Goal: Use online tool/utility: Utilize a website feature to perform a specific function

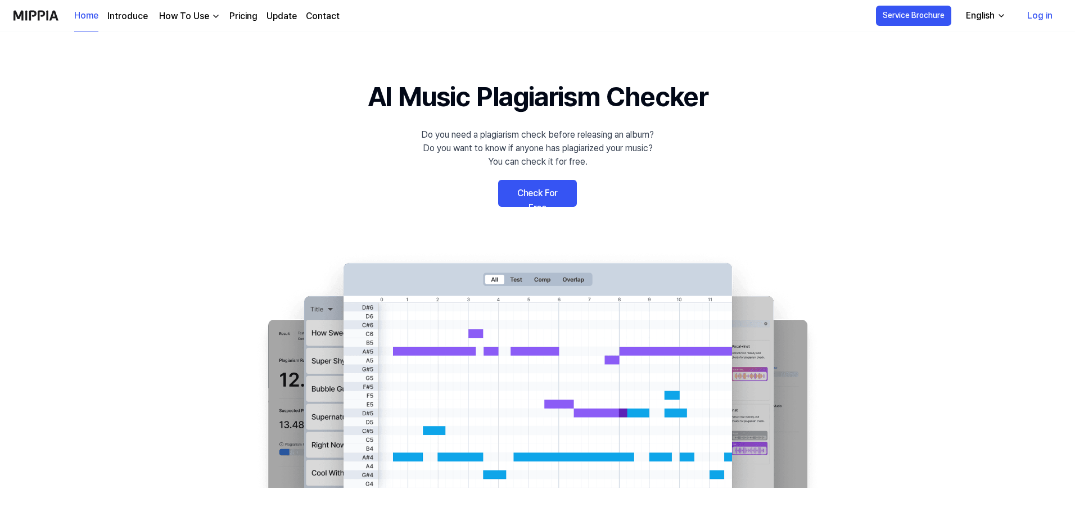
click at [542, 197] on link "Check For Free" at bounding box center [537, 193] width 79 height 27
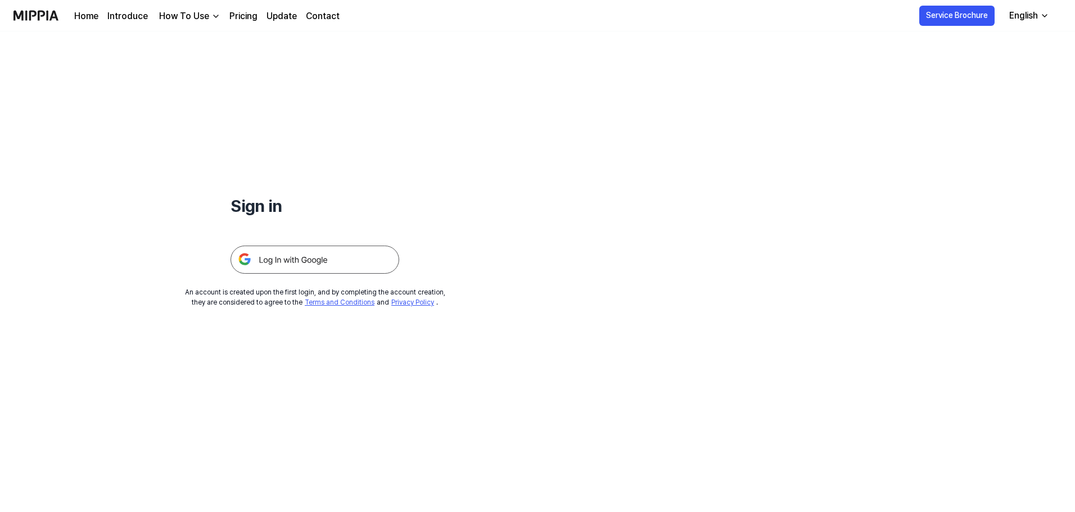
click at [317, 259] on img at bounding box center [315, 260] width 169 height 28
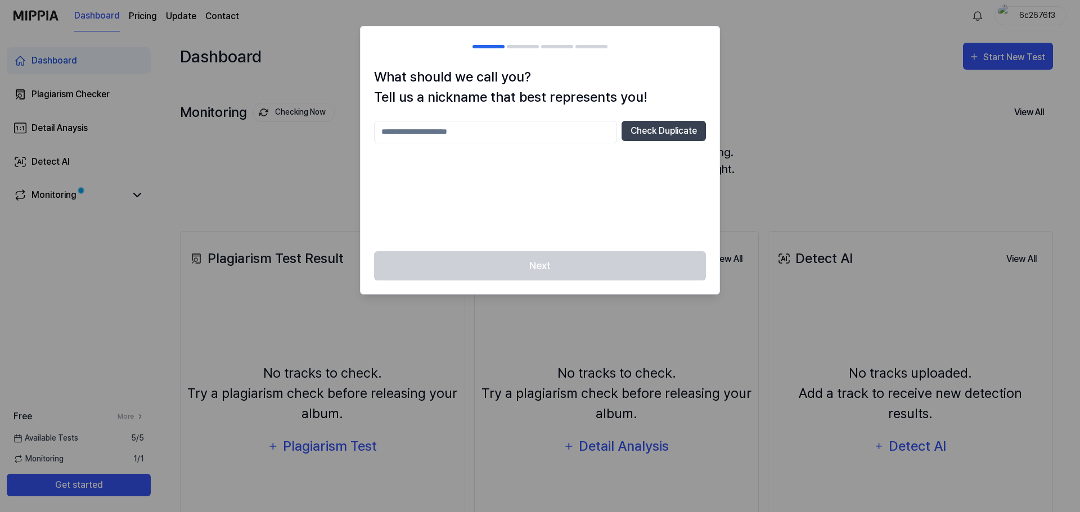
click at [550, 134] on input "text" at bounding box center [495, 132] width 243 height 22
type input "*********"
click at [648, 133] on button "Check Duplicate" at bounding box center [663, 131] width 84 height 20
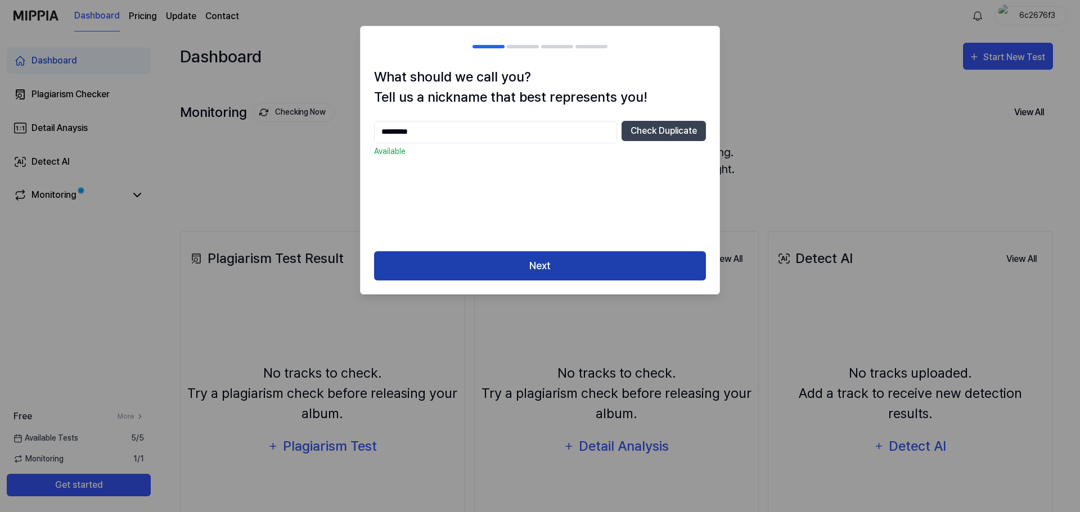
click at [536, 265] on button "Next" at bounding box center [540, 266] width 332 height 30
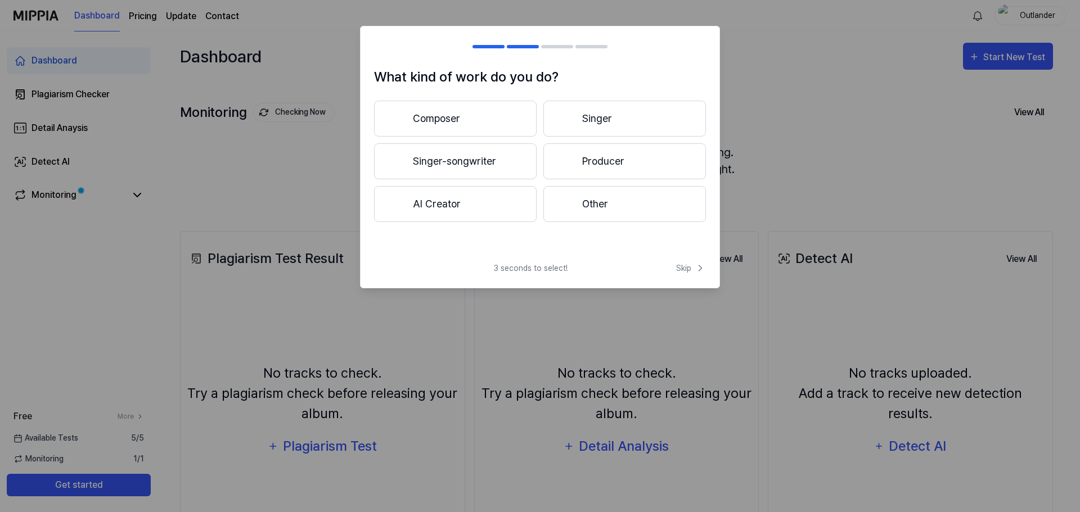
click at [441, 117] on button "Composer" at bounding box center [455, 119] width 162 height 36
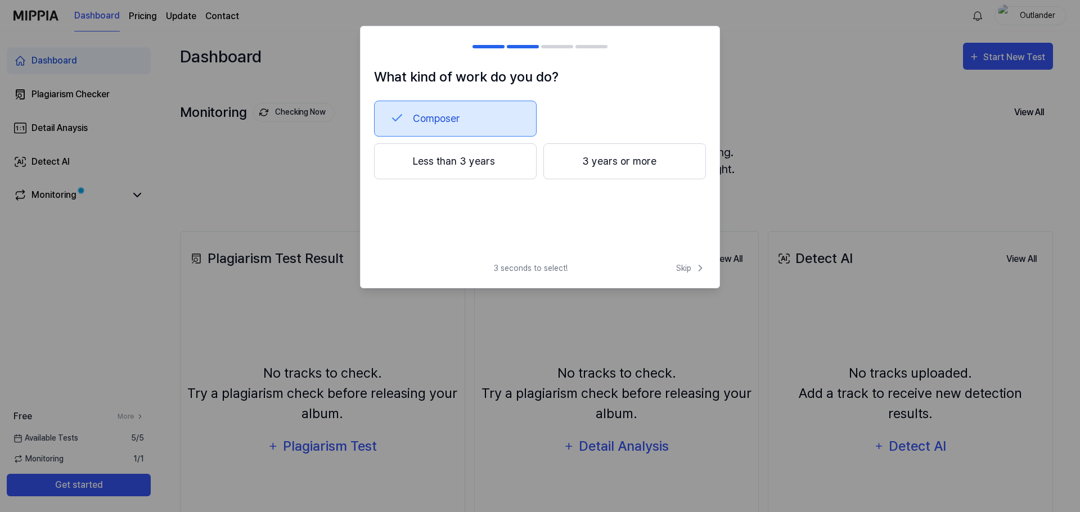
click at [577, 162] on button "3 years or more" at bounding box center [624, 161] width 162 height 36
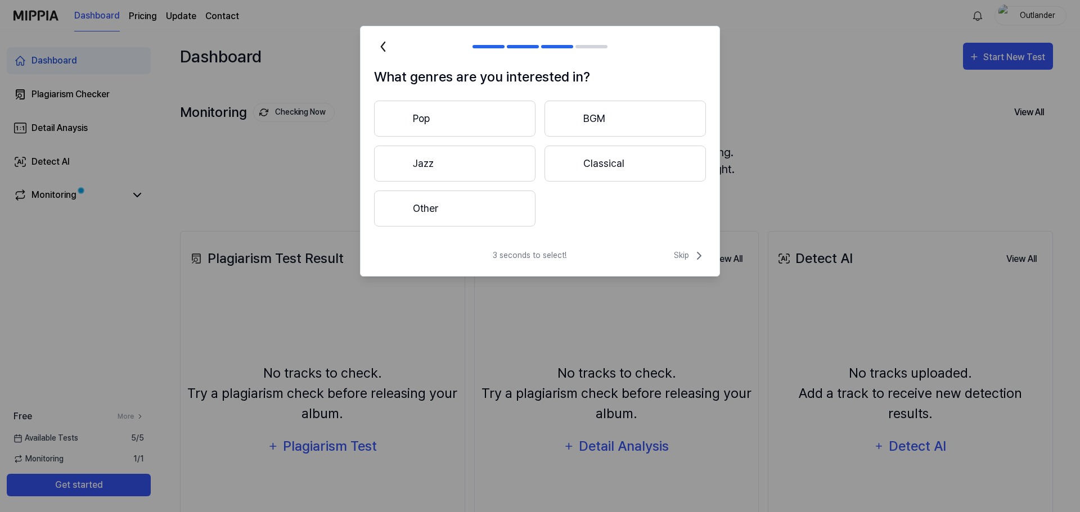
click at [593, 167] on button "Classical" at bounding box center [624, 164] width 161 height 36
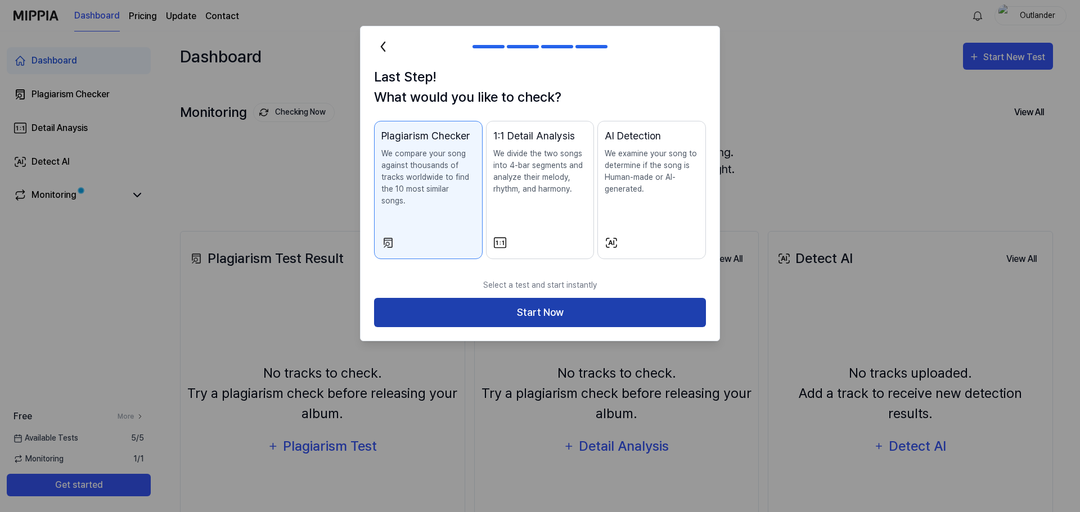
click at [538, 303] on button "Start Now" at bounding box center [540, 313] width 332 height 30
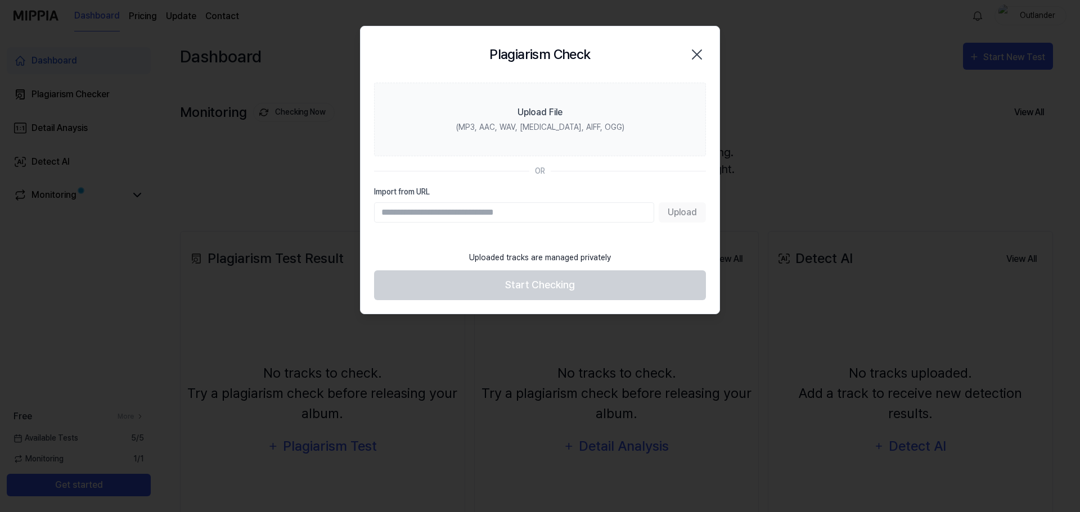
click at [483, 213] on input "Import from URL" at bounding box center [514, 212] width 280 height 20
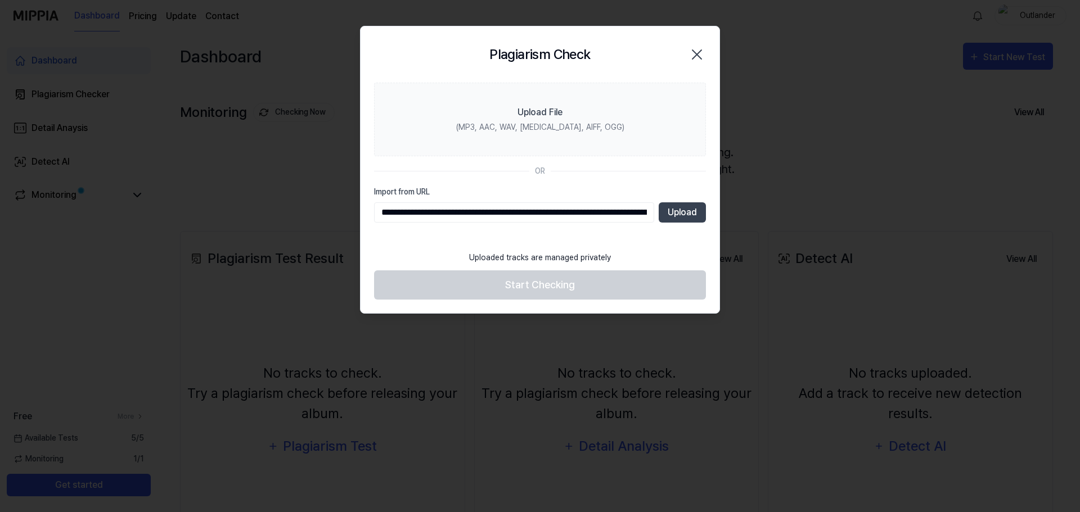
drag, startPoint x: 640, startPoint y: 213, endPoint x: 287, endPoint y: 209, distance: 352.6
click at [287, 209] on body "Dashboard Pricing Update Contact Outlander Dashboard Plagiarism Checker Detail …" at bounding box center [537, 256] width 1075 height 512
type input "**********"
click at [671, 216] on button "Upload" at bounding box center [681, 212] width 47 height 20
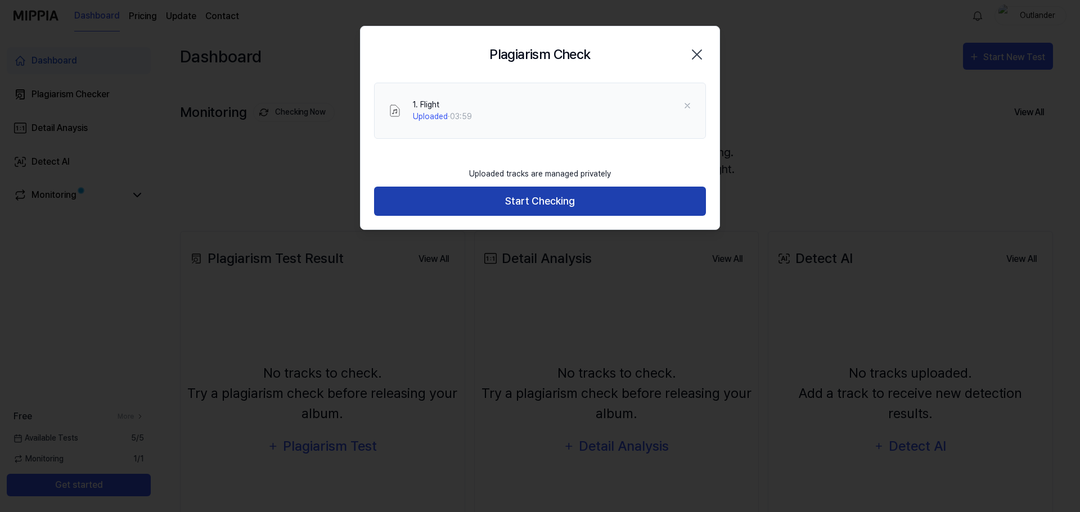
click at [544, 200] on button "Start Checking" at bounding box center [540, 202] width 332 height 30
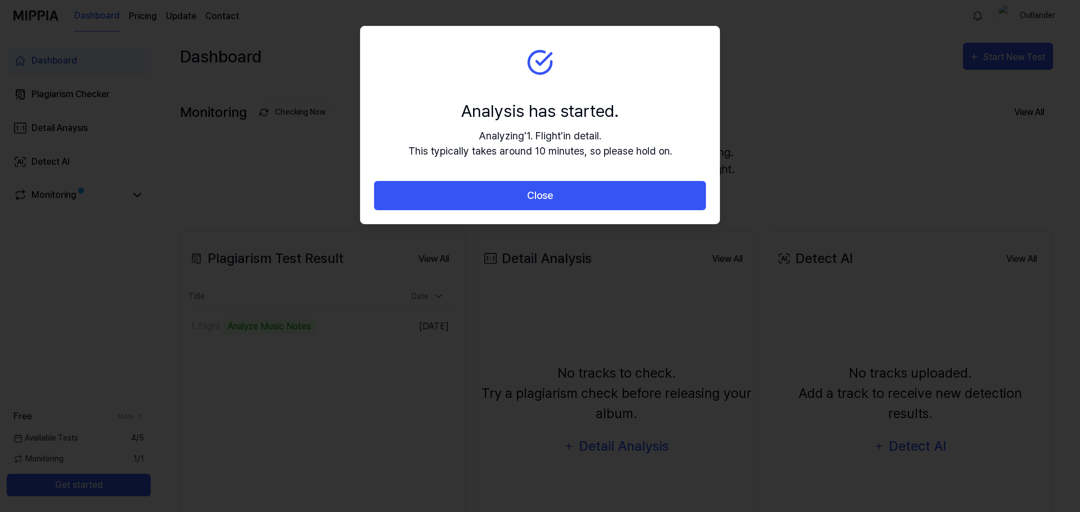
click at [544, 200] on button "Close" at bounding box center [540, 196] width 332 height 30
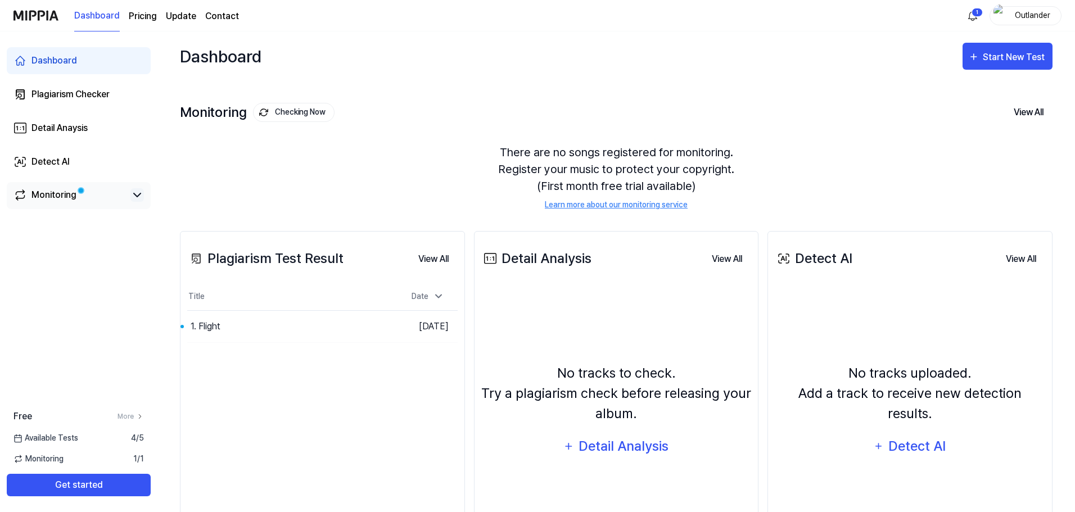
click at [136, 196] on icon at bounding box center [137, 194] width 7 height 3
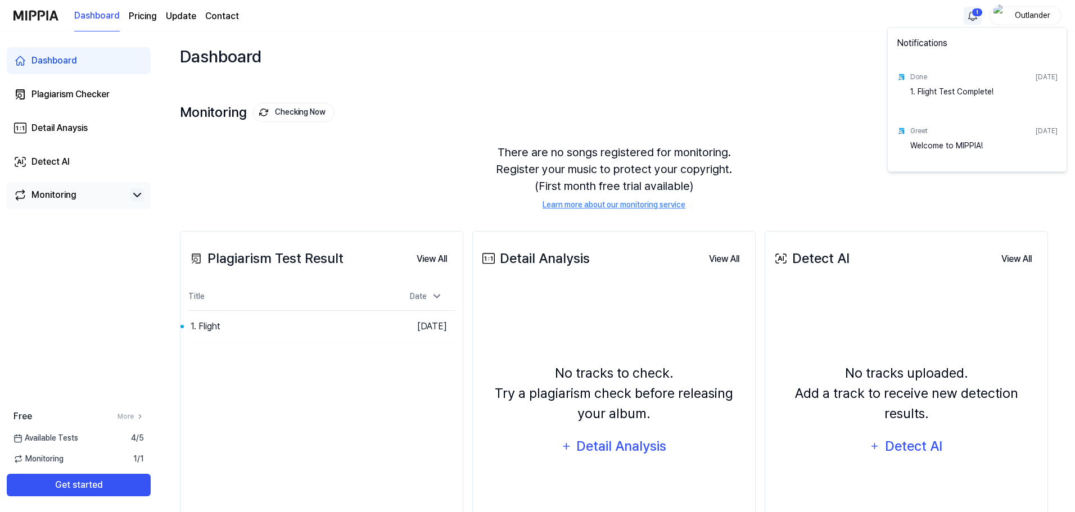
click at [972, 17] on html "Dashboard Pricing Update Contact 1 Outlander Dashboard Plagiarism Checker Detai…" at bounding box center [537, 256] width 1075 height 512
click at [925, 89] on div "1. Flight Test Complete!" at bounding box center [983, 97] width 147 height 22
click at [487, 43] on html "Dashboard Pricing Update Contact Outlander Dashboard Plagiarism Checker Detail …" at bounding box center [540, 256] width 1080 height 512
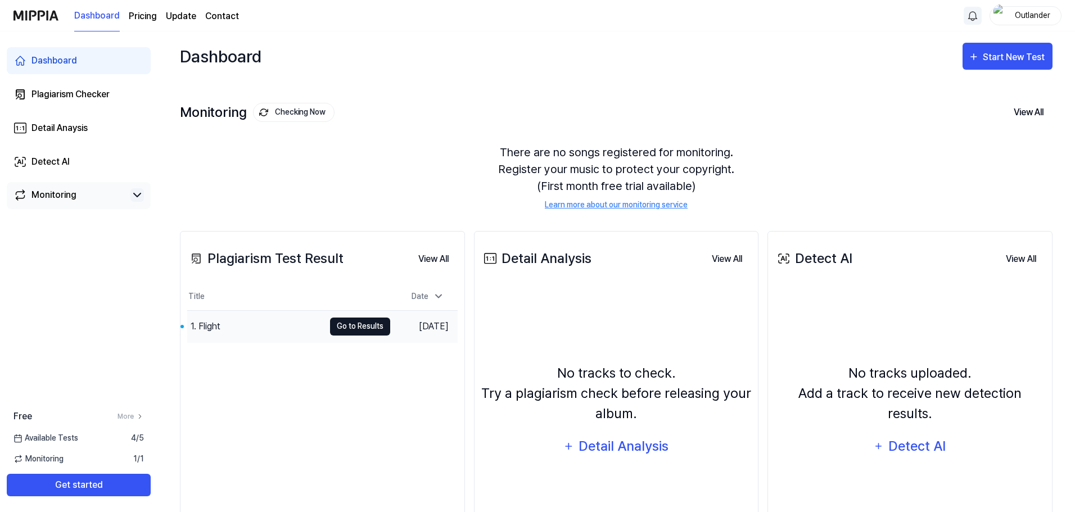
click at [348, 329] on button "Go to Results" at bounding box center [360, 327] width 60 height 18
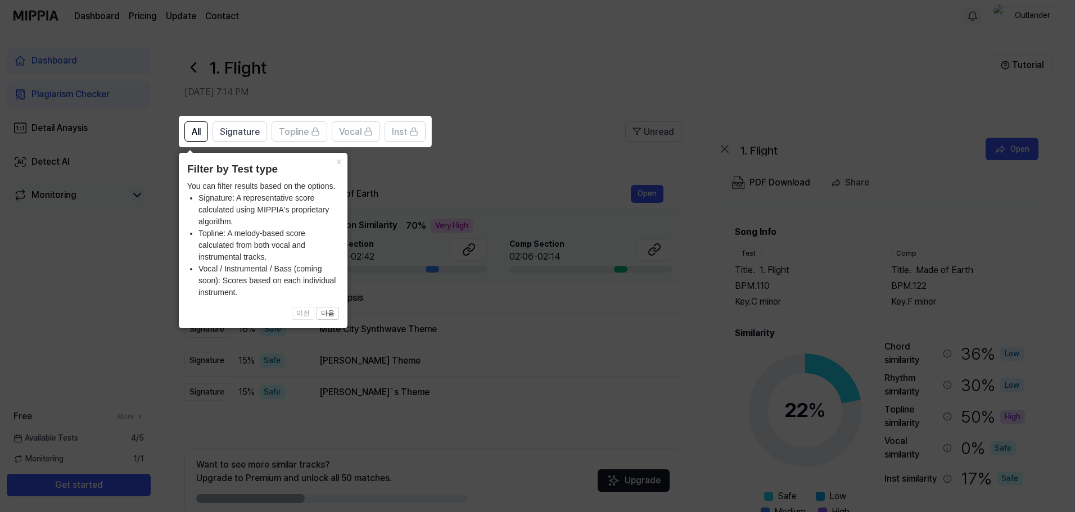
click at [497, 147] on icon at bounding box center [540, 256] width 1080 height 512
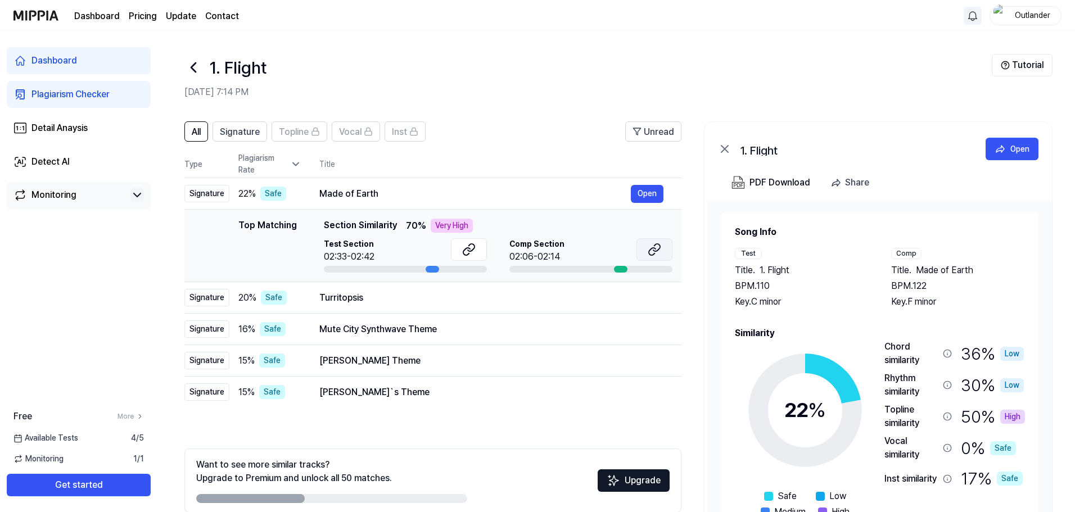
click at [656, 247] on icon at bounding box center [654, 249] width 13 height 13
click at [468, 252] on icon at bounding box center [468, 249] width 13 height 13
click at [368, 304] on div "Turritopsis" at bounding box center [474, 297] width 311 height 13
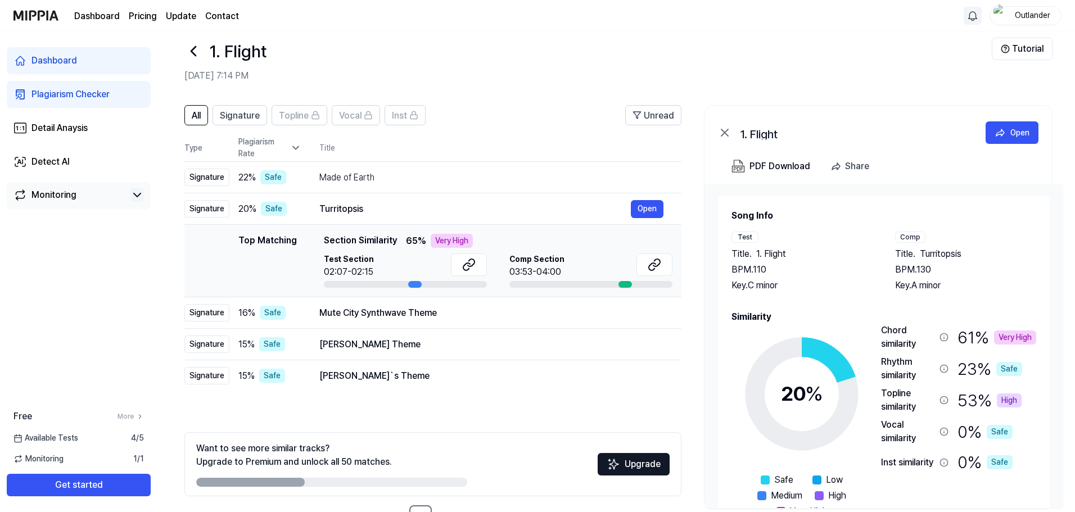
scroll to position [55, 0]
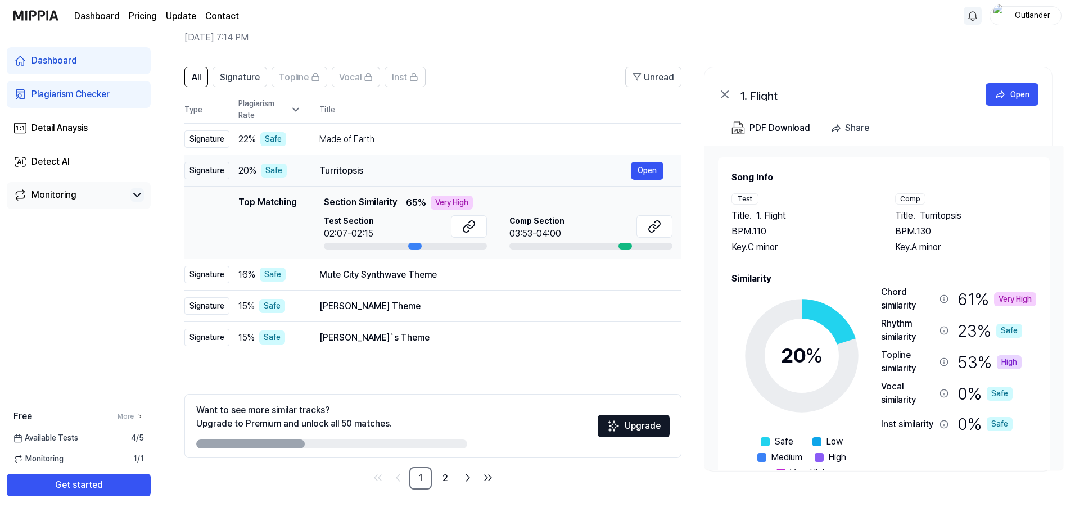
click at [405, 172] on div "Turritopsis" at bounding box center [474, 170] width 311 height 13
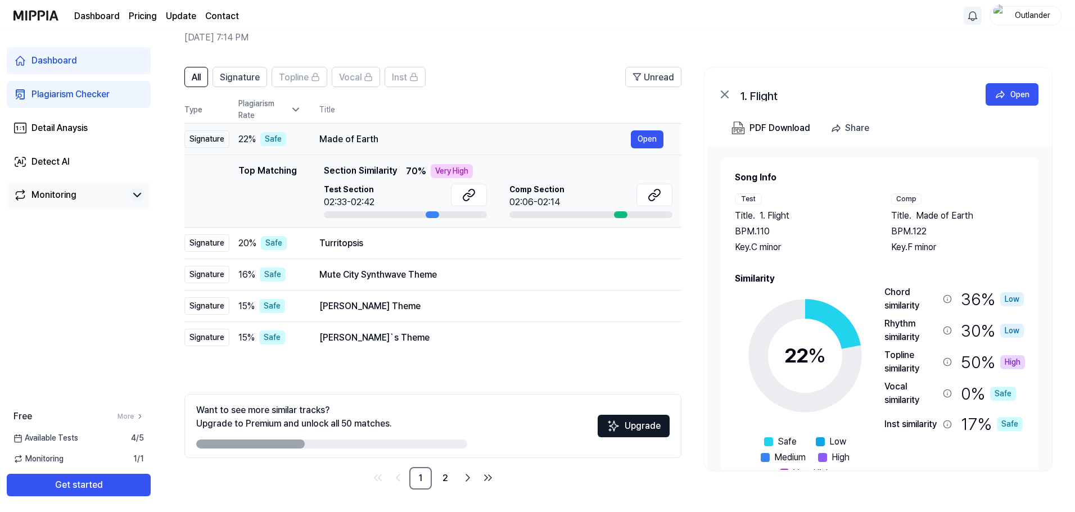
click at [413, 142] on div "Made of Earth" at bounding box center [474, 139] width 311 height 13
click at [211, 138] on div "Signature" at bounding box center [206, 138] width 45 height 17
click at [445, 478] on link "2" at bounding box center [445, 478] width 22 height 22
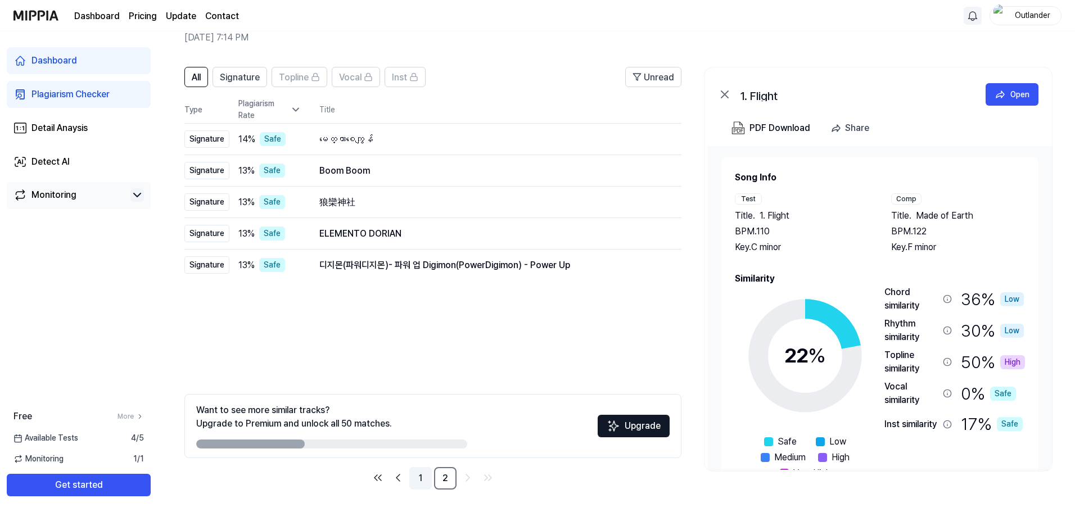
click at [423, 481] on link "1" at bounding box center [420, 478] width 22 height 22
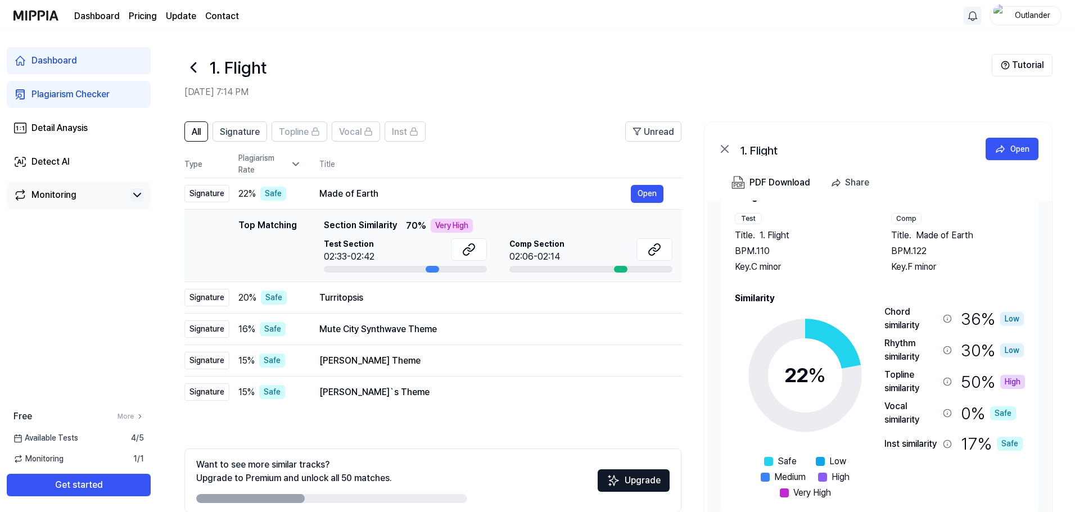
scroll to position [0, 0]
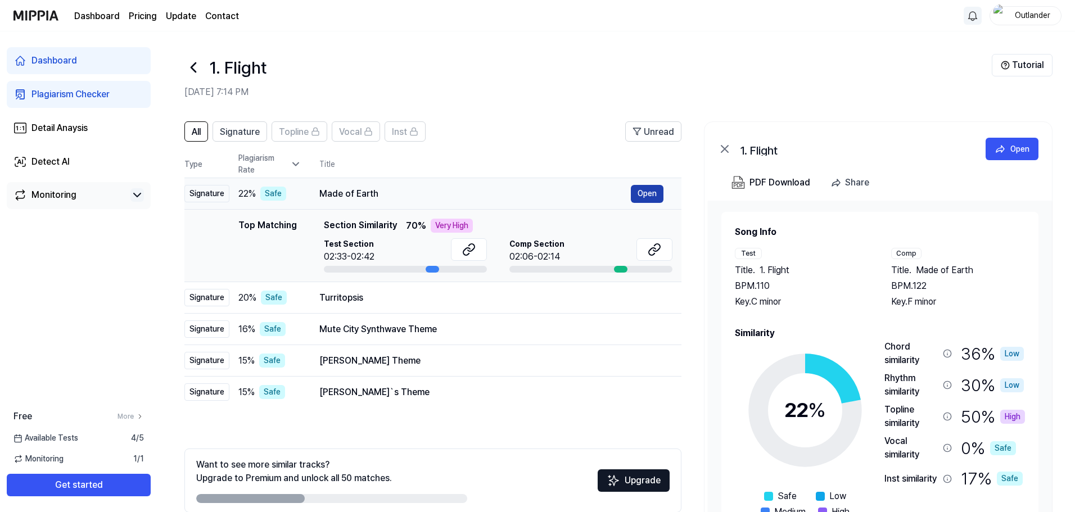
click at [648, 194] on button "Open" at bounding box center [647, 194] width 33 height 18
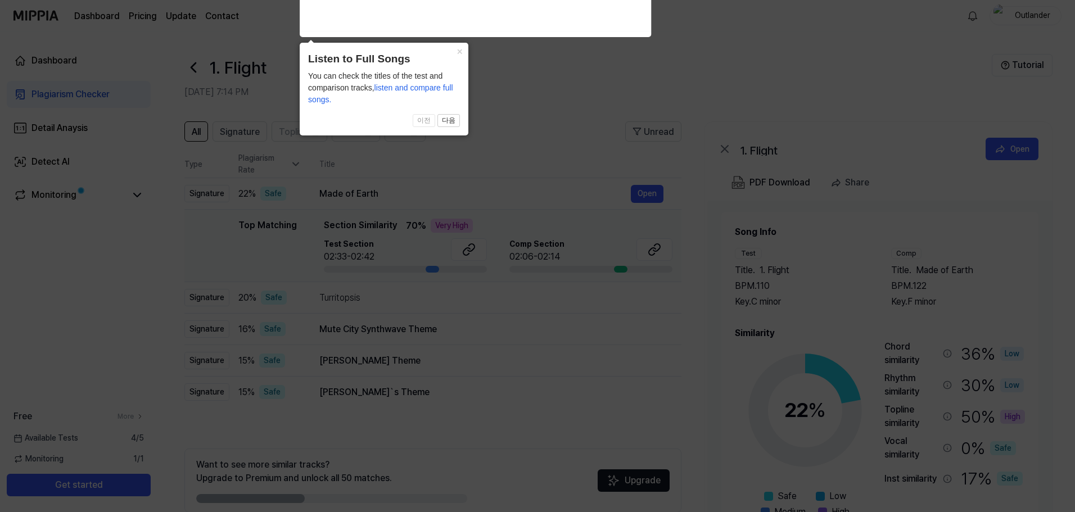
click at [568, 76] on icon at bounding box center [540, 253] width 1080 height 518
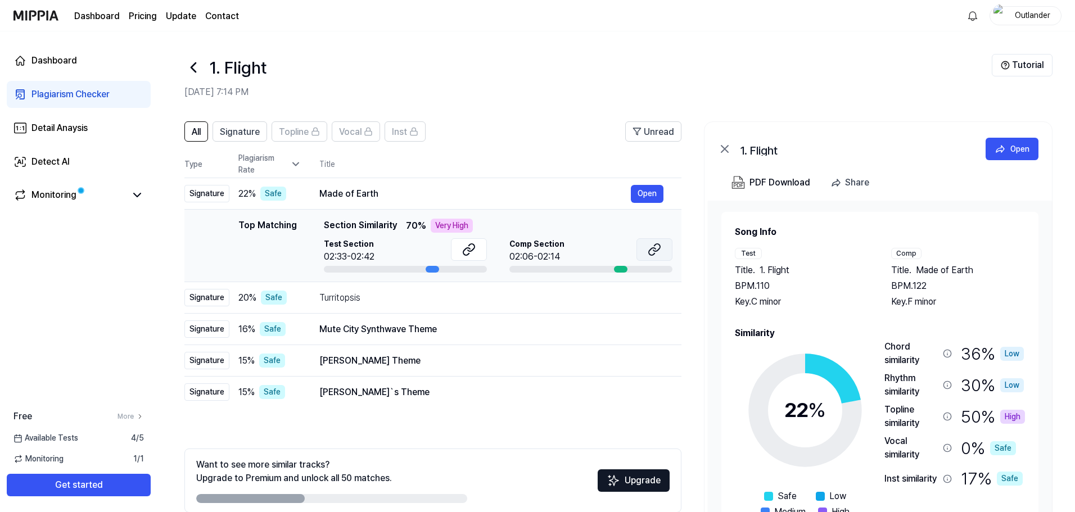
click at [650, 256] on icon at bounding box center [654, 249] width 13 height 13
click at [468, 333] on div "Mute City Synthwave Theme" at bounding box center [474, 329] width 311 height 13
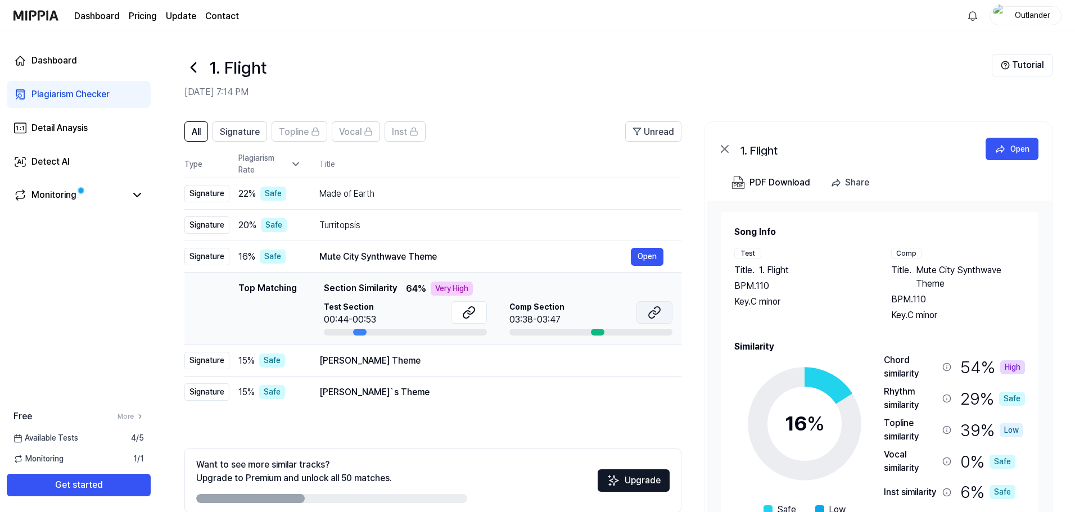
click at [654, 315] on icon at bounding box center [654, 312] width 13 height 13
click at [406, 200] on div "Made of Earth" at bounding box center [474, 193] width 311 height 13
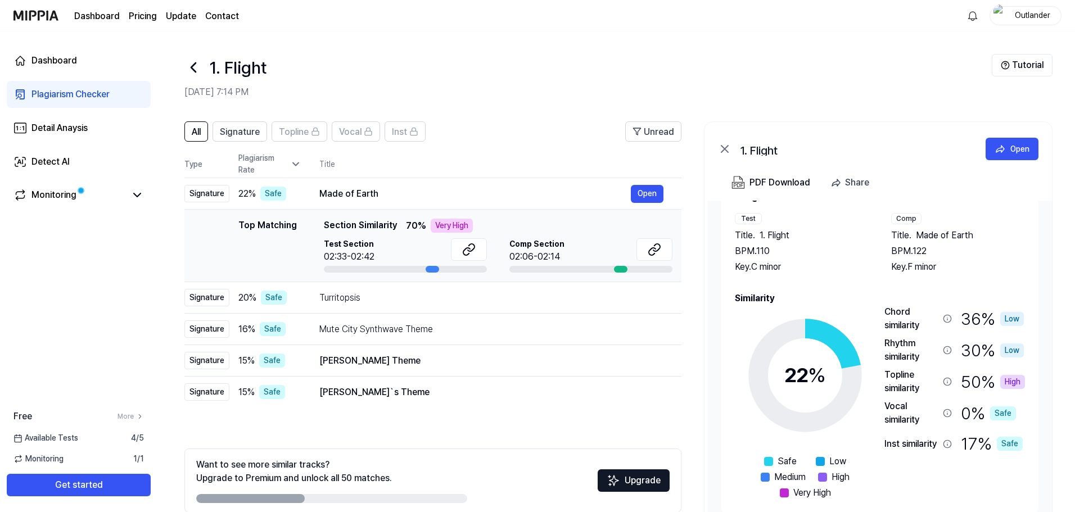
scroll to position [55, 0]
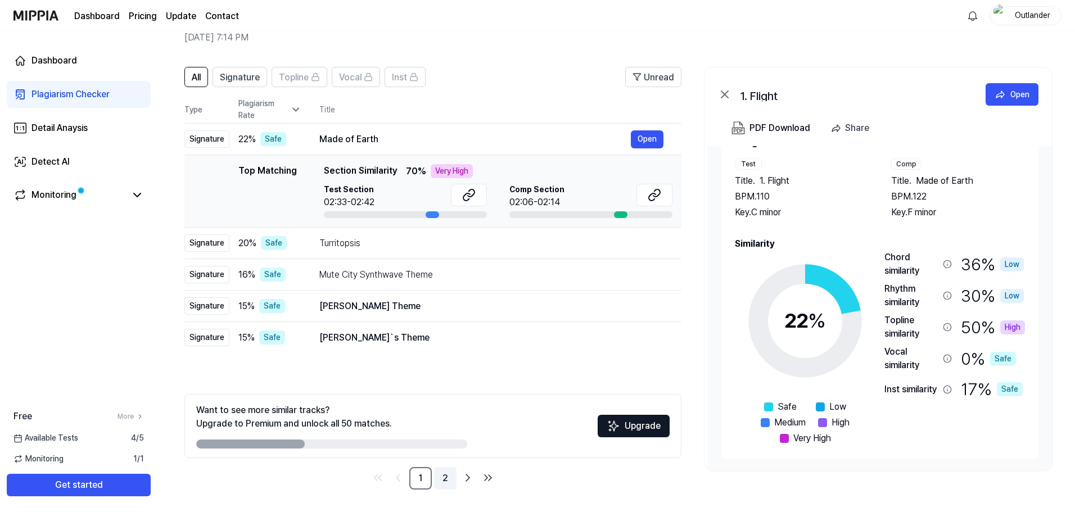
click at [443, 481] on link "2" at bounding box center [445, 478] width 22 height 22
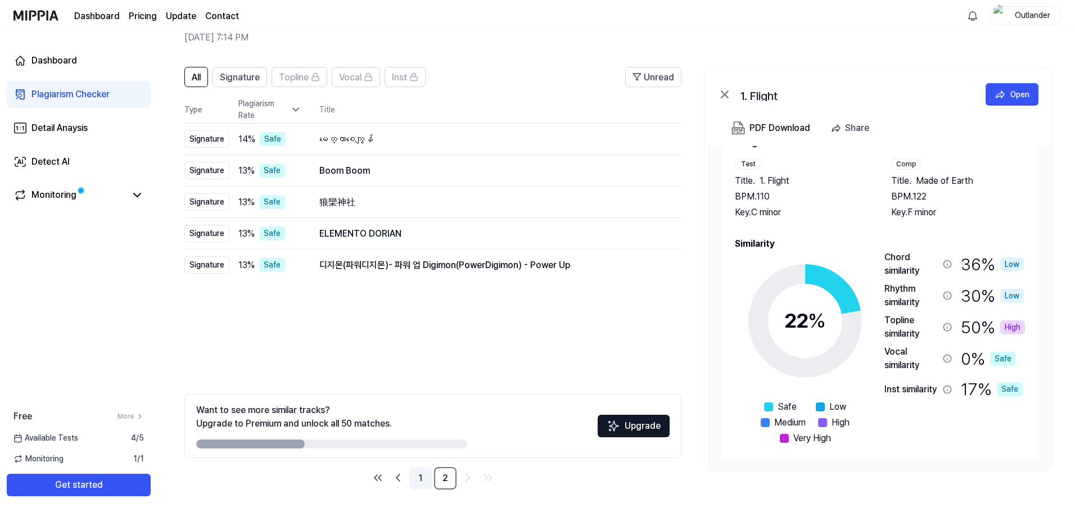
click at [420, 477] on link "1" at bounding box center [420, 478] width 22 height 22
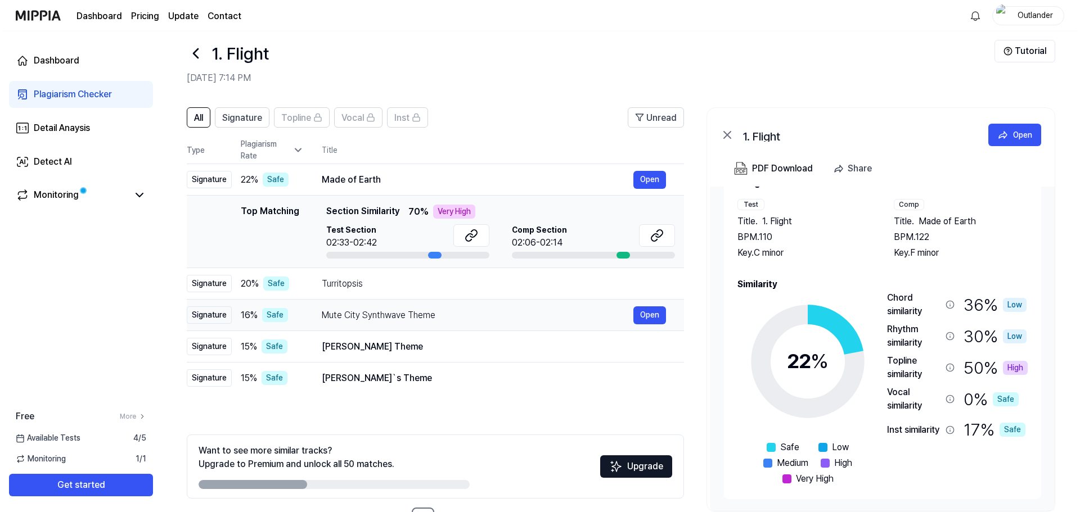
scroll to position [0, 0]
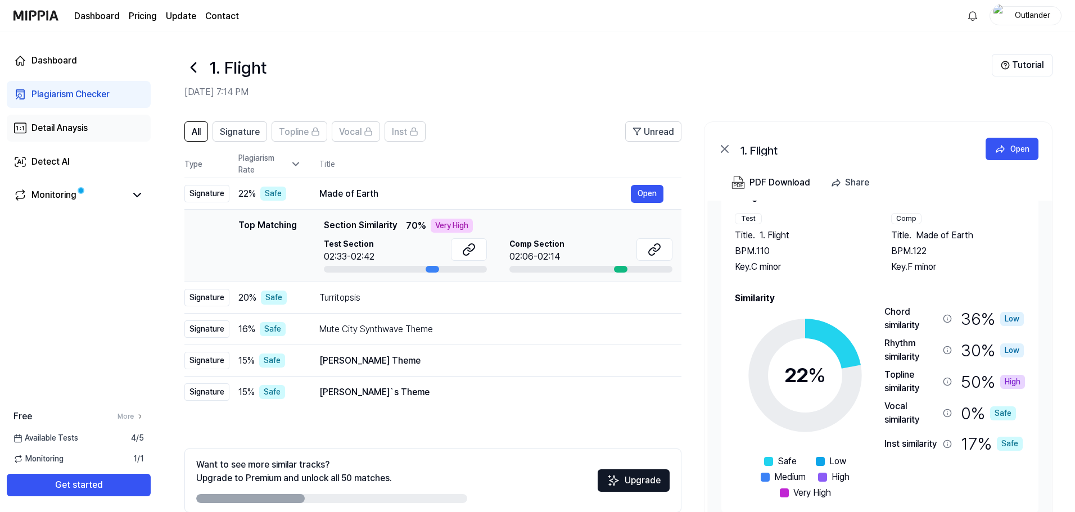
click at [78, 134] on div "Detail Anaysis" at bounding box center [59, 127] width 56 height 13
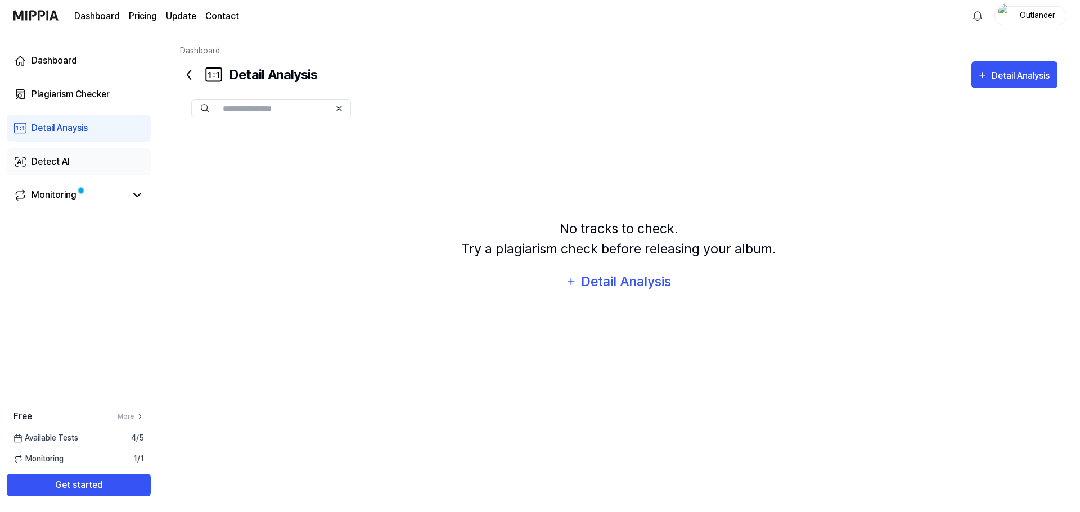
click at [80, 162] on link "Detect AI" at bounding box center [79, 161] width 144 height 27
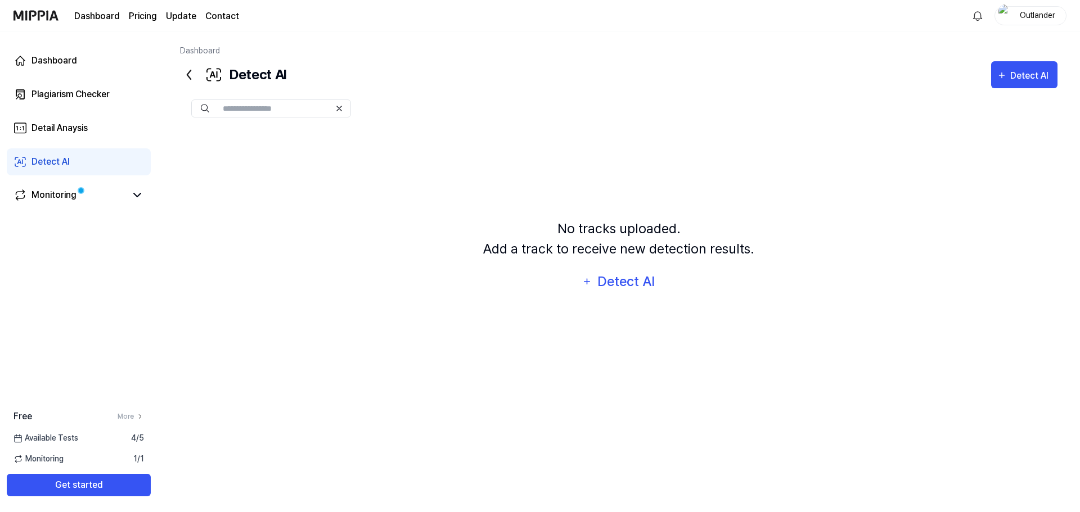
click at [254, 109] on input "text" at bounding box center [276, 108] width 107 height 10
paste input "**********"
click at [630, 285] on div "Detect AI" at bounding box center [625, 281] width 60 height 21
type input "**********"
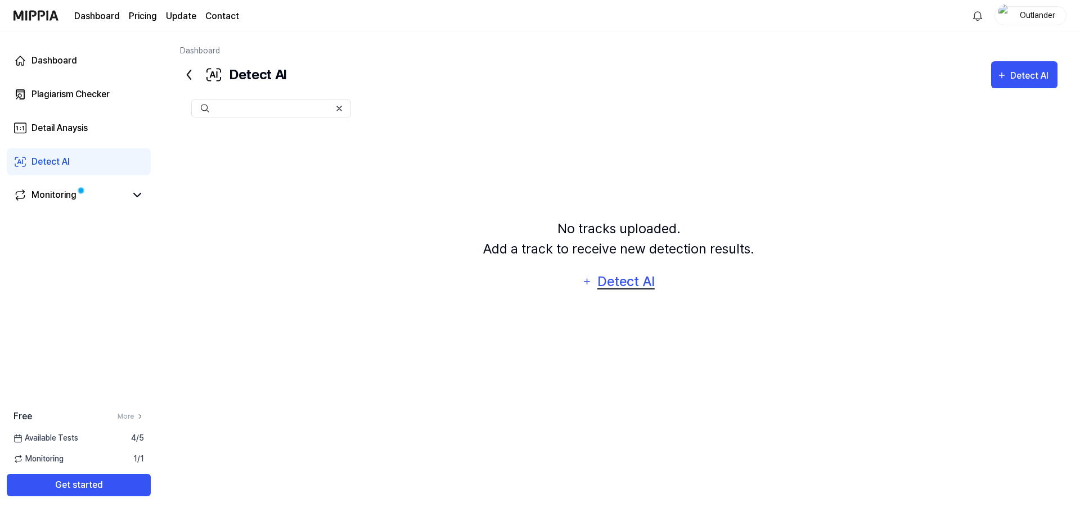
scroll to position [0, 0]
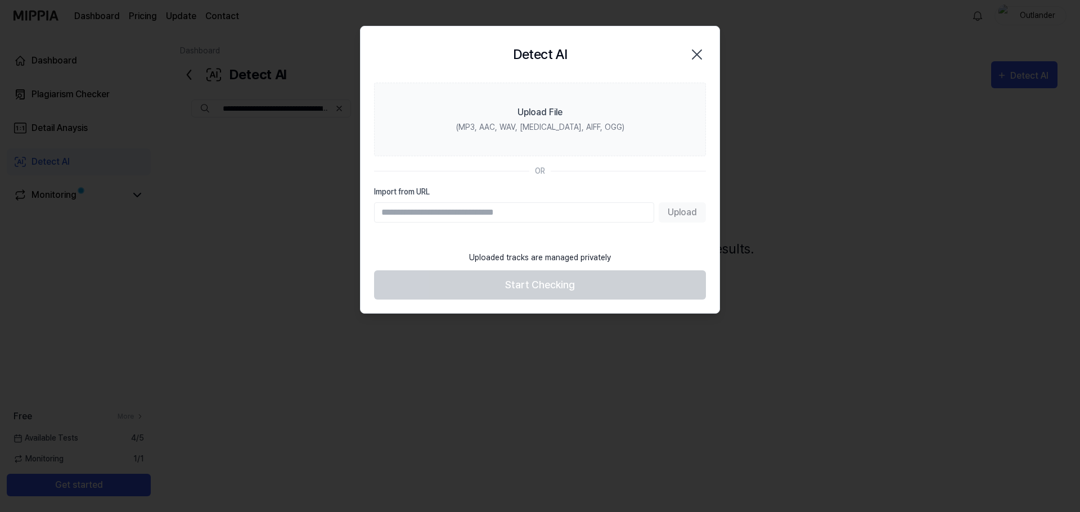
type input "**********"
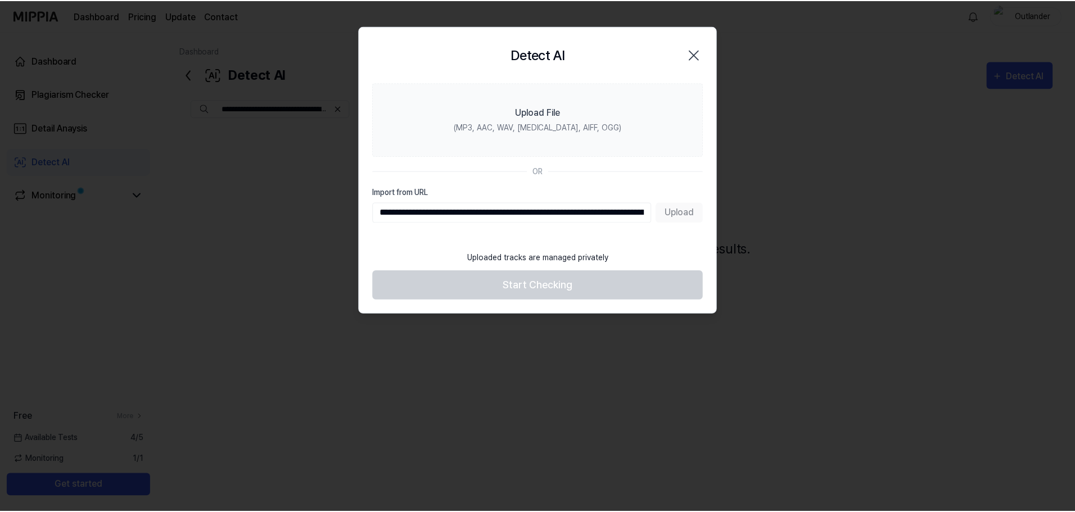
scroll to position [0, 391]
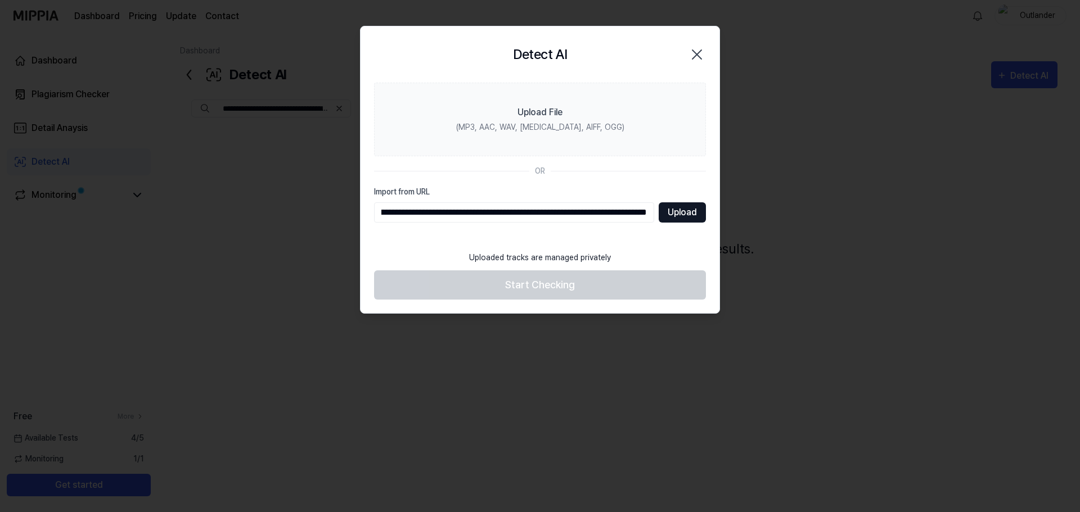
click at [693, 214] on button "Upload" at bounding box center [681, 212] width 47 height 20
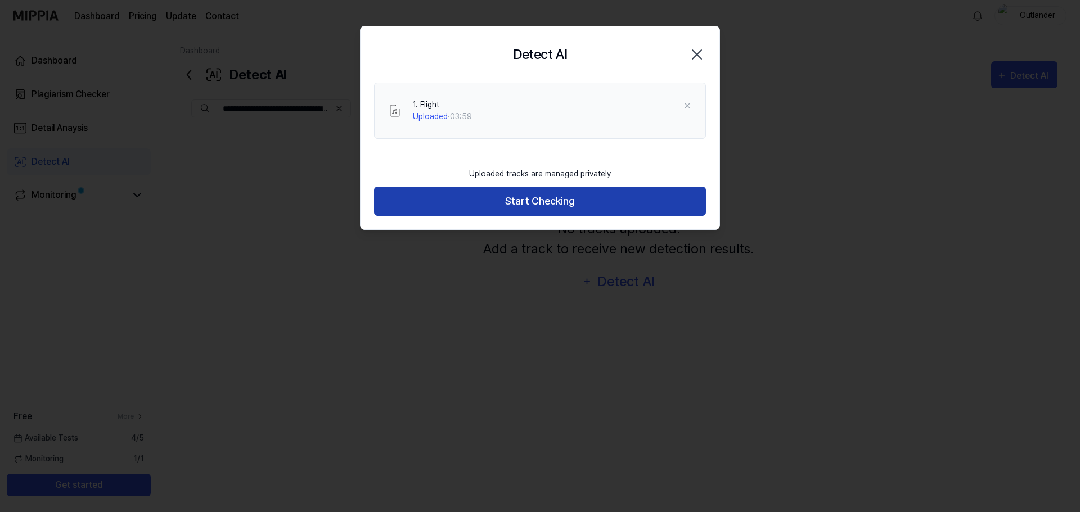
click at [544, 201] on button "Start Checking" at bounding box center [540, 202] width 332 height 30
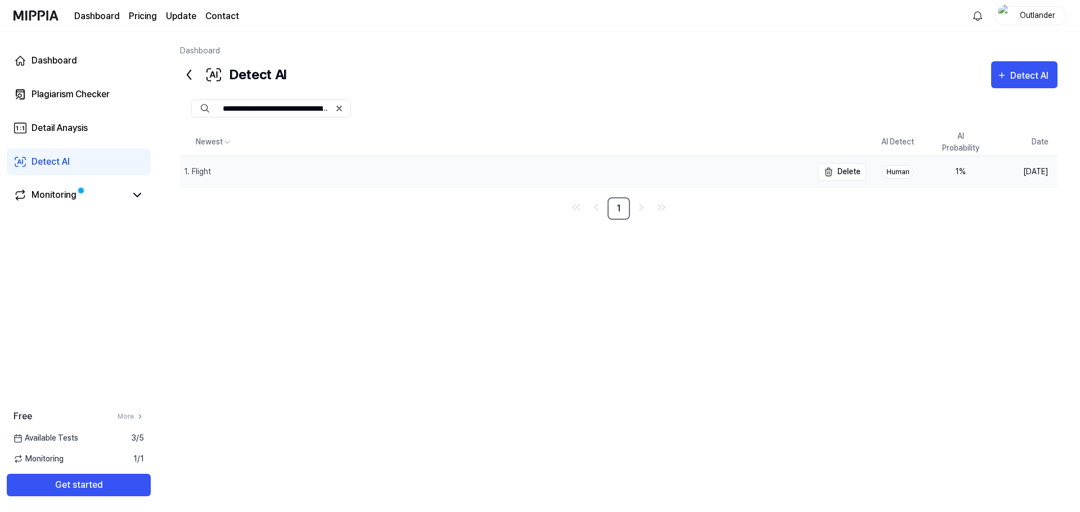
click at [328, 183] on div "1. Flight" at bounding box center [496, 171] width 632 height 31
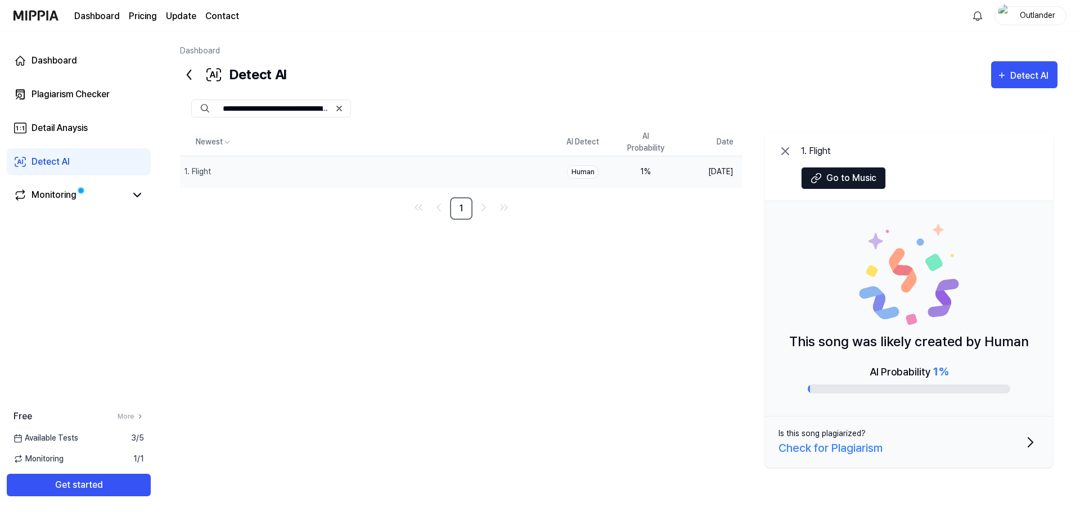
click at [347, 304] on div "Newest AI Detect AI Probability Date 1. Flight Delete Human 1 % [DATE] 1 1. Fli…" at bounding box center [618, 301] width 877 height 344
click at [74, 130] on div "Detail Anaysis" at bounding box center [59, 127] width 56 height 13
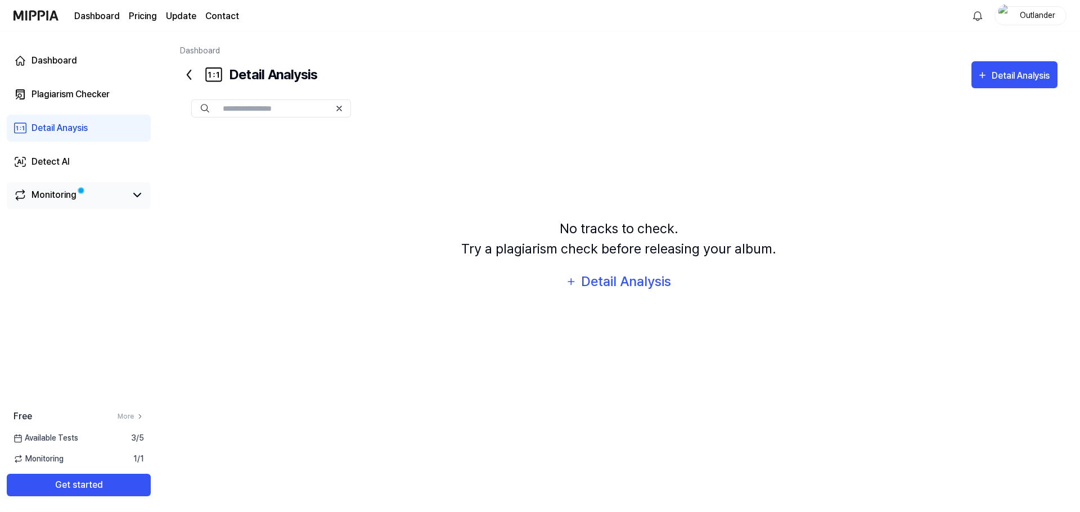
click at [61, 192] on div "Monitoring" at bounding box center [53, 194] width 45 height 13
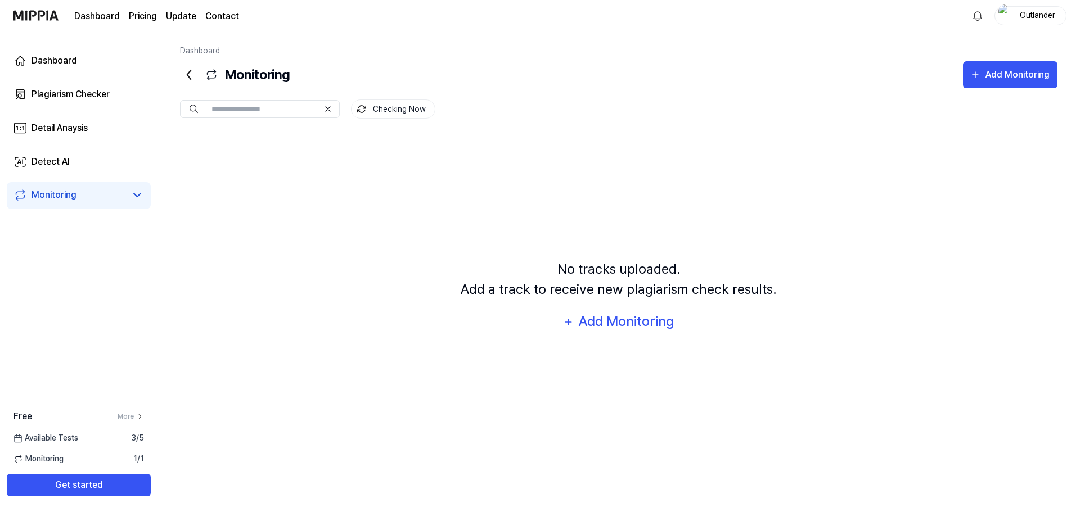
click at [189, 74] on icon at bounding box center [189, 75] width 18 height 18
